Goal: Check status: Check status

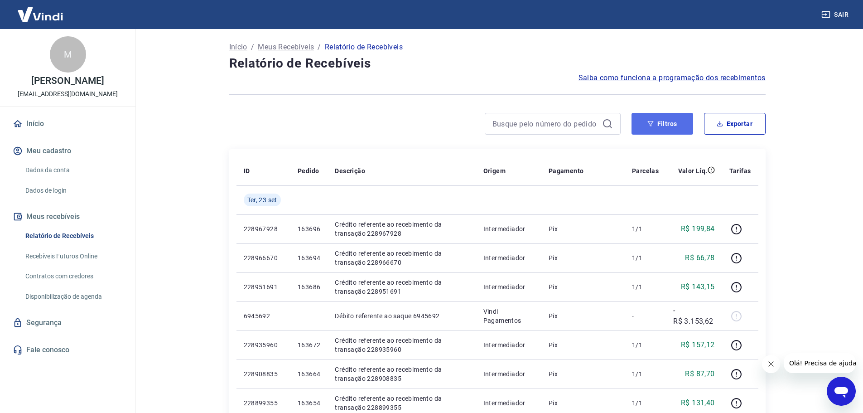
click at [650, 127] on button "Filtros" at bounding box center [663, 124] width 62 height 22
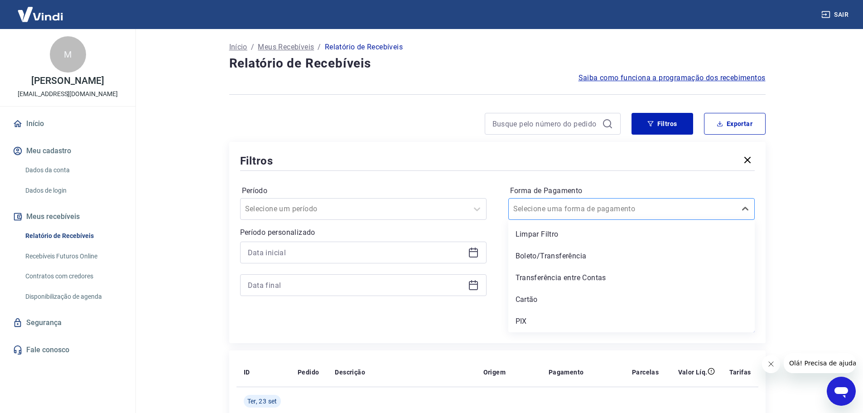
click at [558, 207] on input "Forma de Pagamento" at bounding box center [560, 209] width 92 height 11
click at [538, 324] on div "PIX" at bounding box center [632, 321] width 247 height 18
click at [319, 258] on input at bounding box center [356, 253] width 217 height 14
